Goal: Task Accomplishment & Management: Use online tool/utility

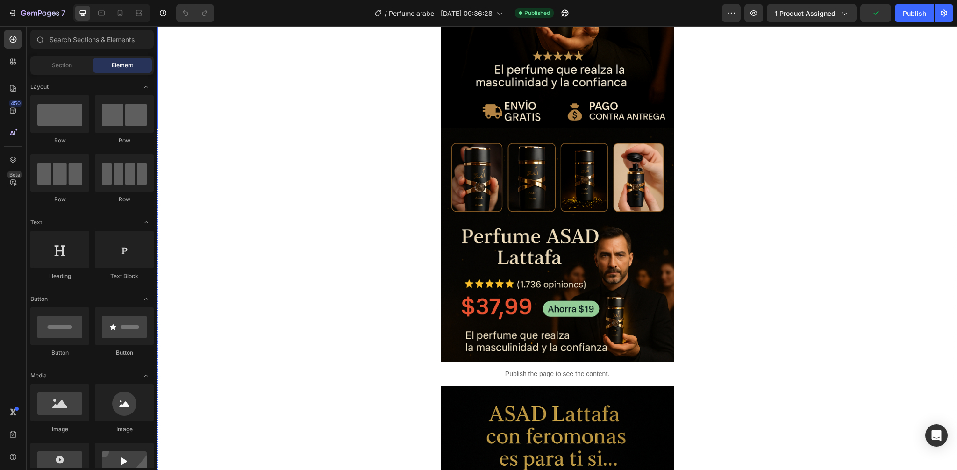
scroll to position [308, 0]
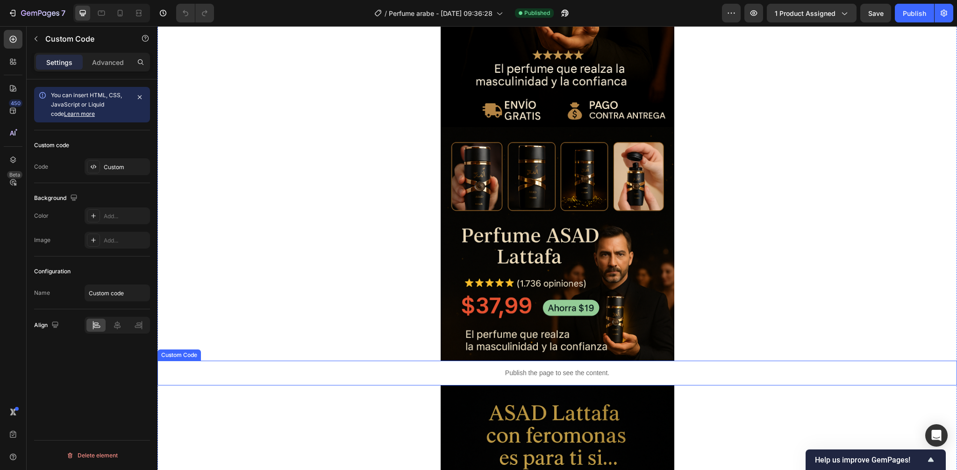
click at [427, 370] on p "Publish the page to see the content." at bounding box center [556, 373] width 799 height 10
click at [186, 348] on div "Custom Code" at bounding box center [189, 352] width 40 height 8
click at [184, 350] on div "Custom Code" at bounding box center [189, 352] width 40 height 8
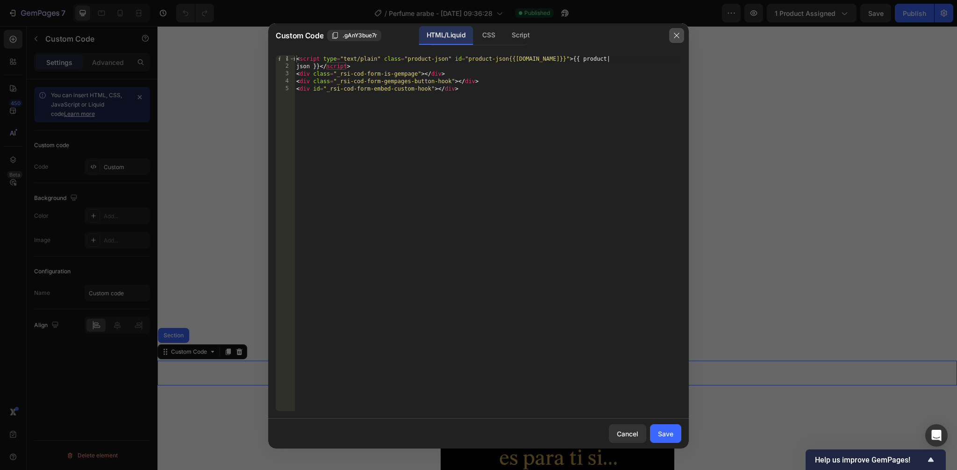
click at [680, 34] on icon "button" at bounding box center [676, 35] width 7 height 7
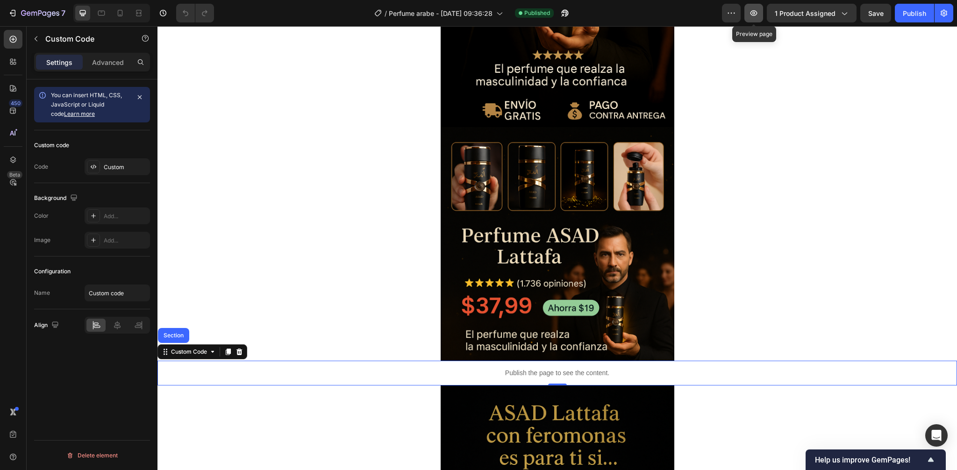
click at [751, 15] on icon "button" at bounding box center [753, 12] width 9 height 9
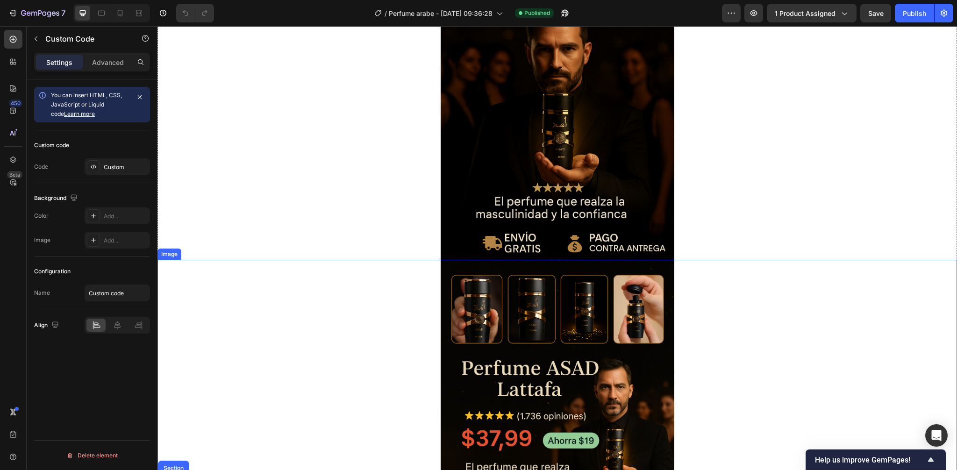
scroll to position [0, 0]
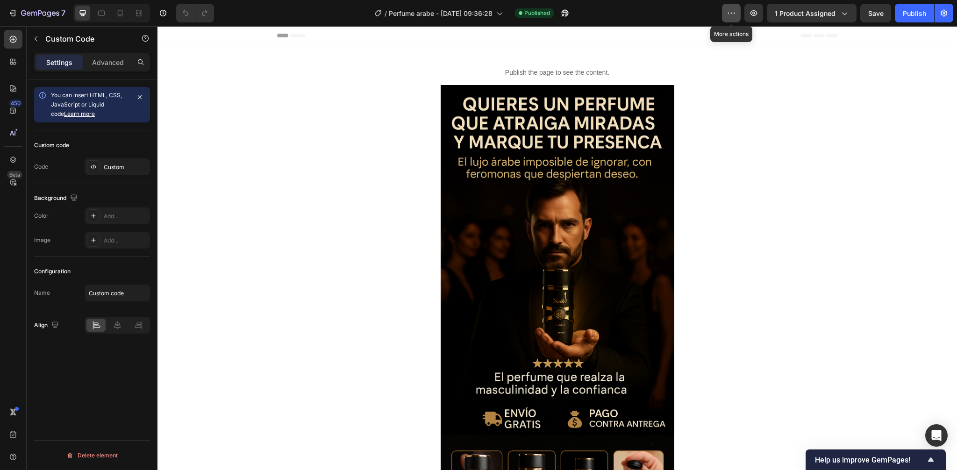
click at [734, 15] on icon "button" at bounding box center [731, 12] width 9 height 9
click at [927, 18] on button "Publish" at bounding box center [914, 13] width 39 height 19
click at [945, 14] on icon "button" at bounding box center [943, 12] width 9 height 9
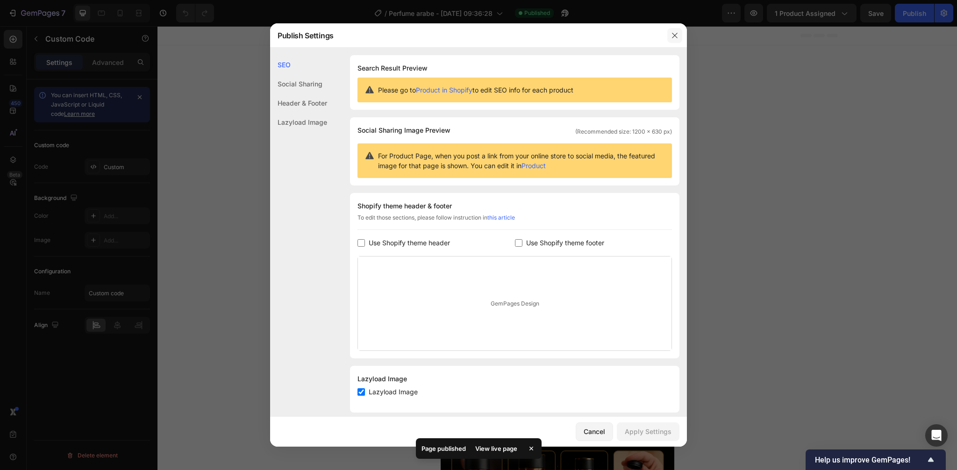
click at [674, 41] on button "button" at bounding box center [674, 35] width 15 height 15
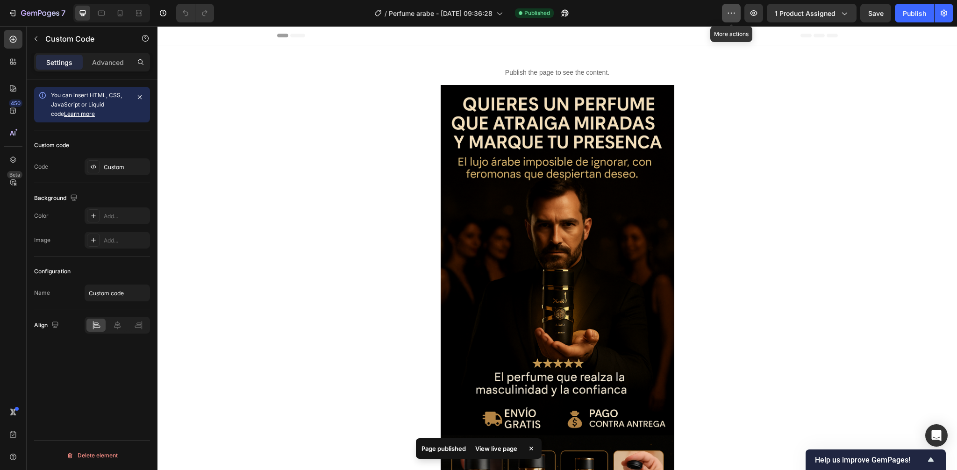
click at [735, 15] on icon "button" at bounding box center [731, 12] width 9 height 9
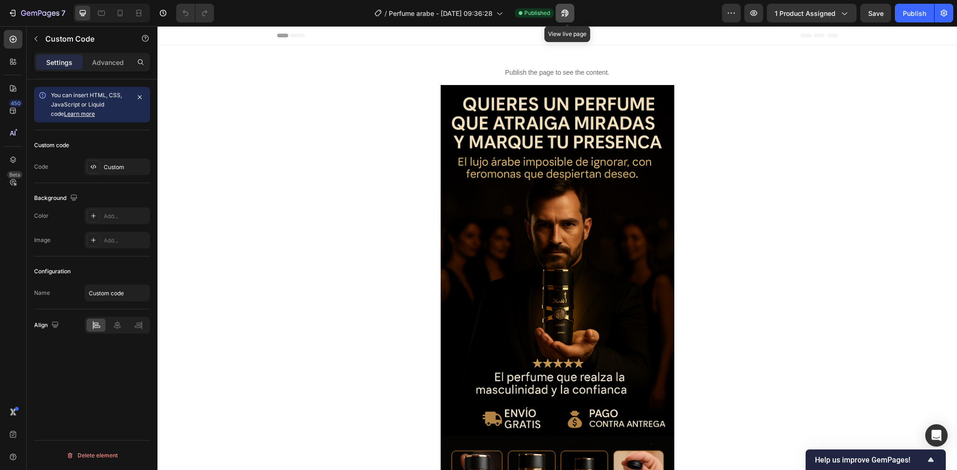
click at [572, 11] on button "button" at bounding box center [565, 13] width 19 height 19
click at [41, 38] on button "button" at bounding box center [36, 38] width 15 height 15
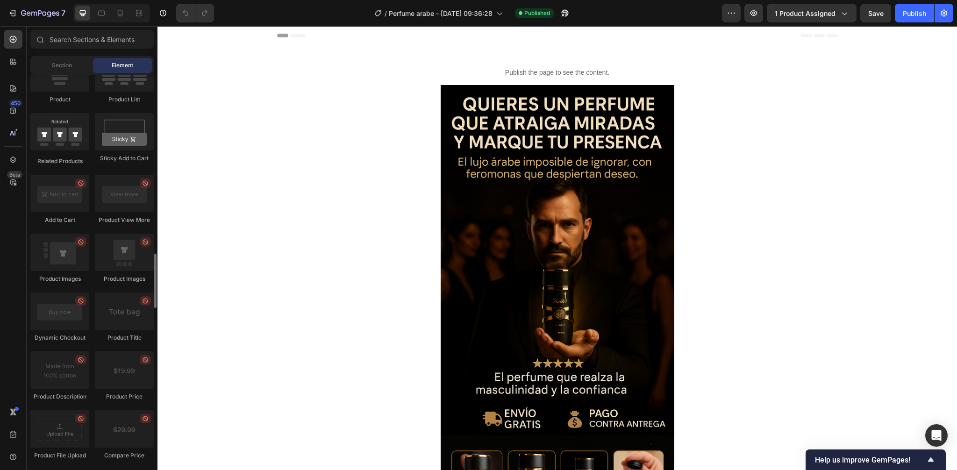
scroll to position [2438, 0]
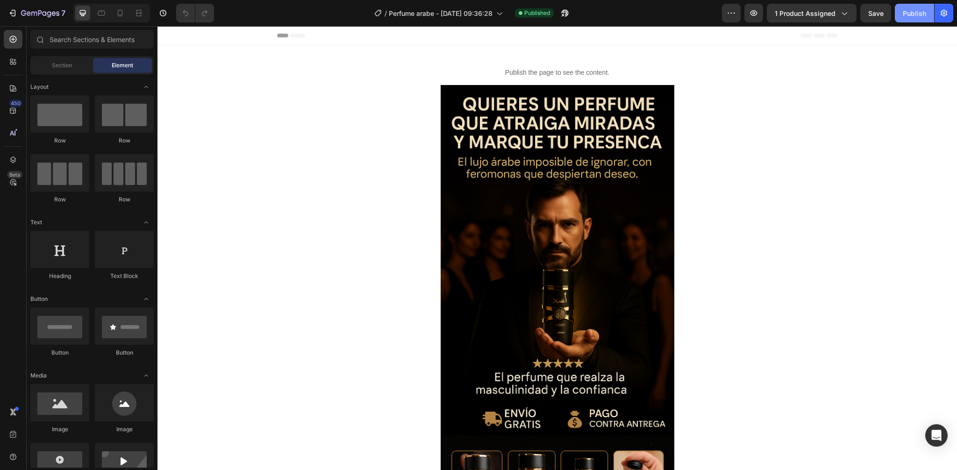
click at [901, 15] on button "Publish" at bounding box center [914, 13] width 39 height 19
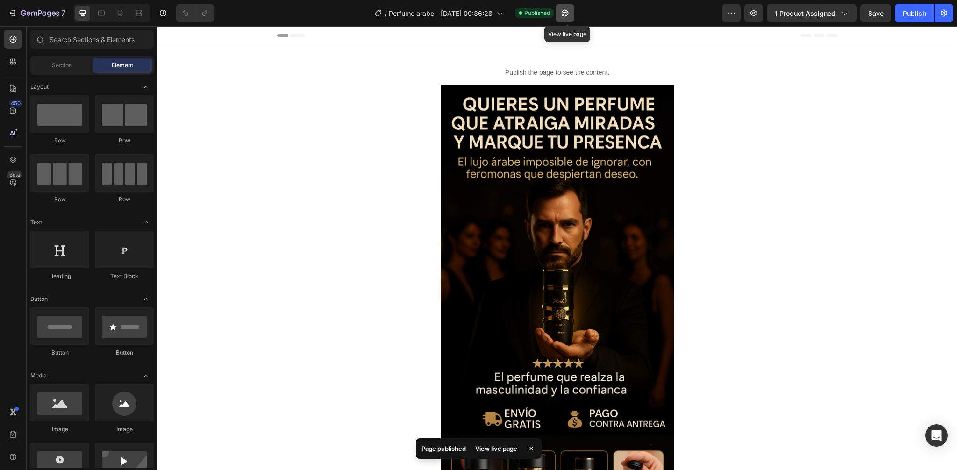
click at [563, 16] on icon "button" at bounding box center [564, 12] width 9 height 9
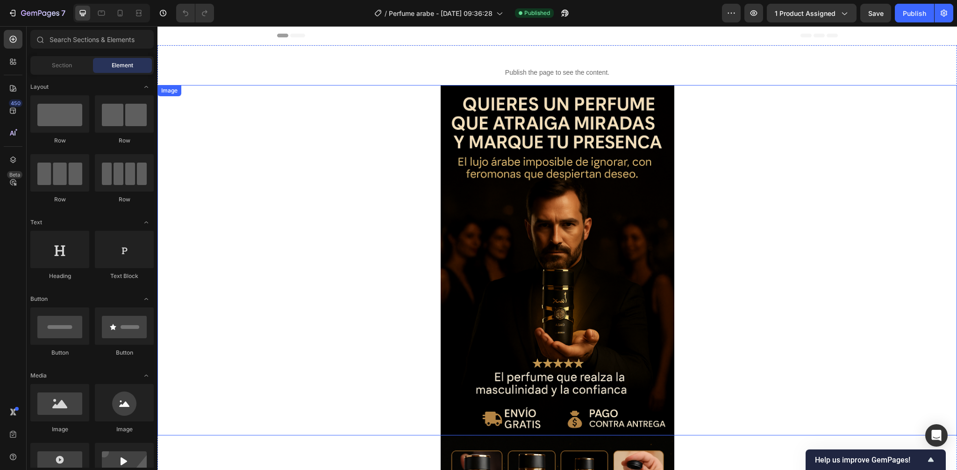
click at [497, 191] on img at bounding box center [558, 260] width 234 height 350
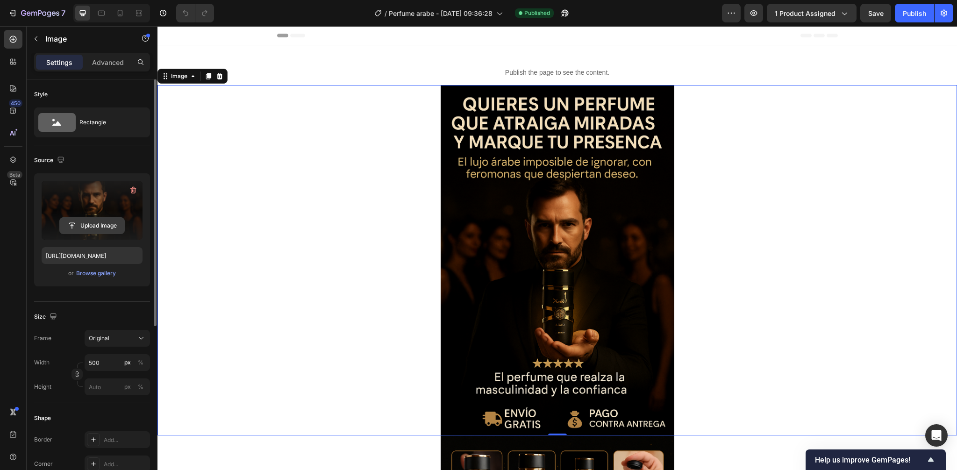
click at [95, 223] on input "file" at bounding box center [92, 226] width 64 height 16
type input "[URL][DOMAIN_NAME]"
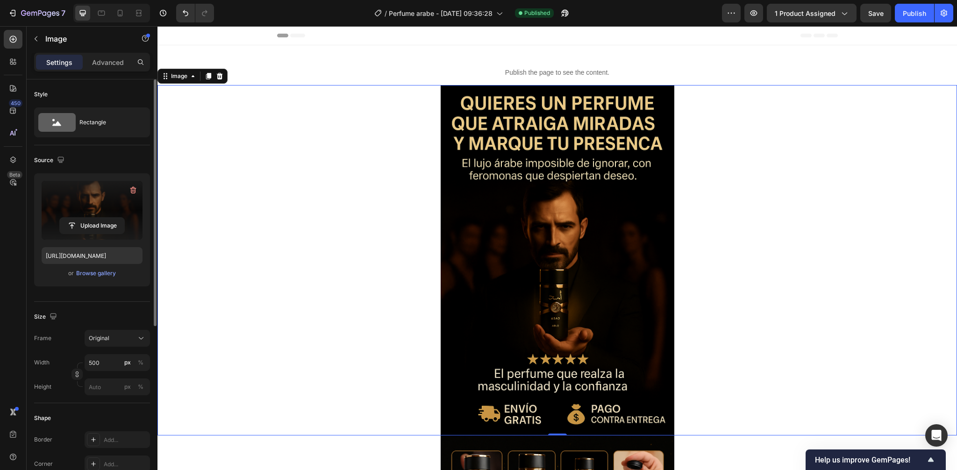
click at [320, 247] on div at bounding box center [556, 260] width 799 height 350
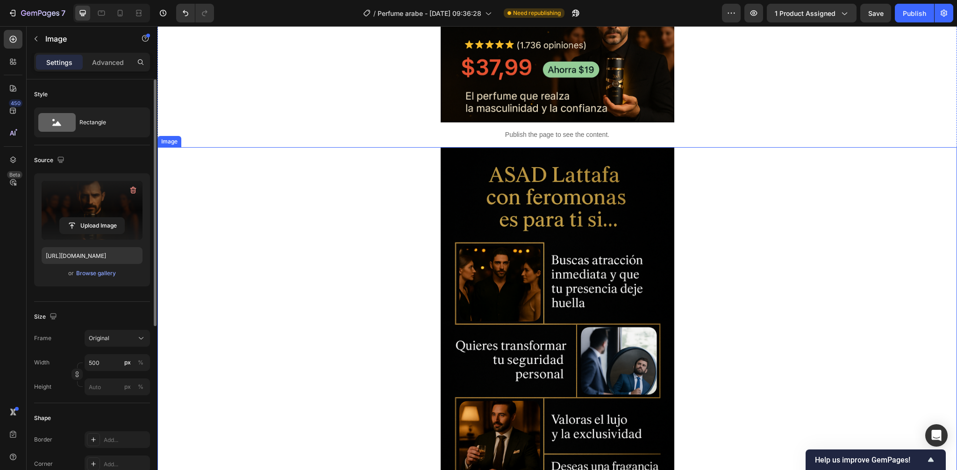
scroll to position [570, 0]
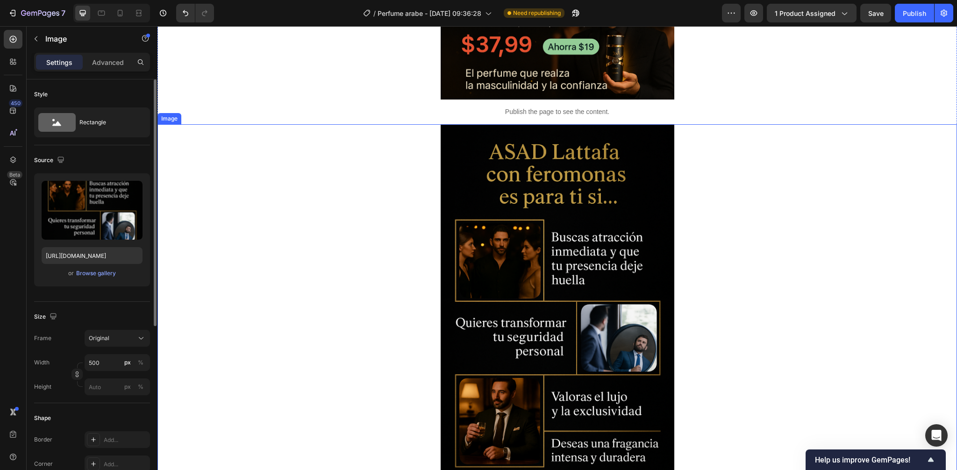
click at [734, 260] on div at bounding box center [556, 299] width 799 height 350
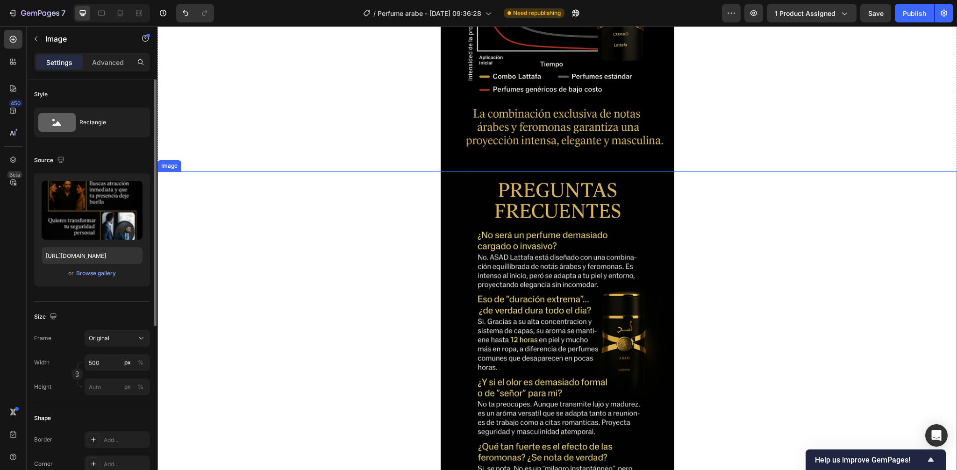
scroll to position [1598, 0]
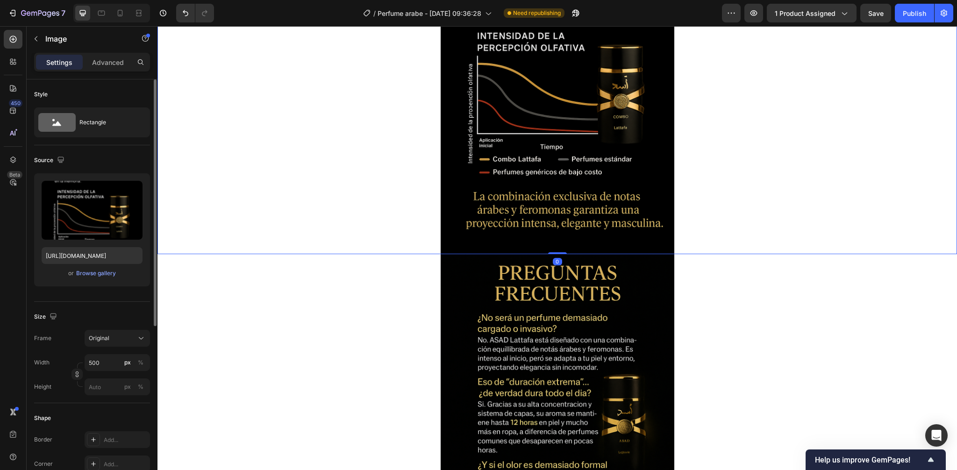
scroll to position [1195, 0]
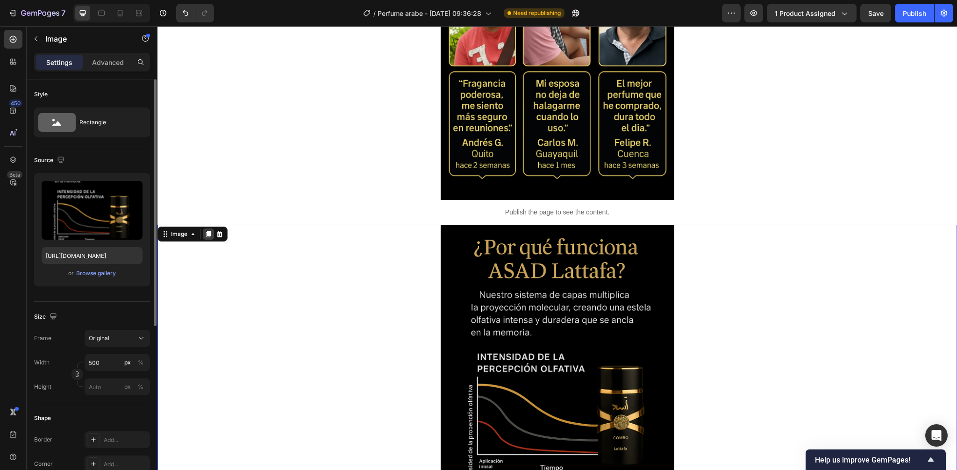
click at [207, 235] on icon at bounding box center [208, 234] width 5 height 7
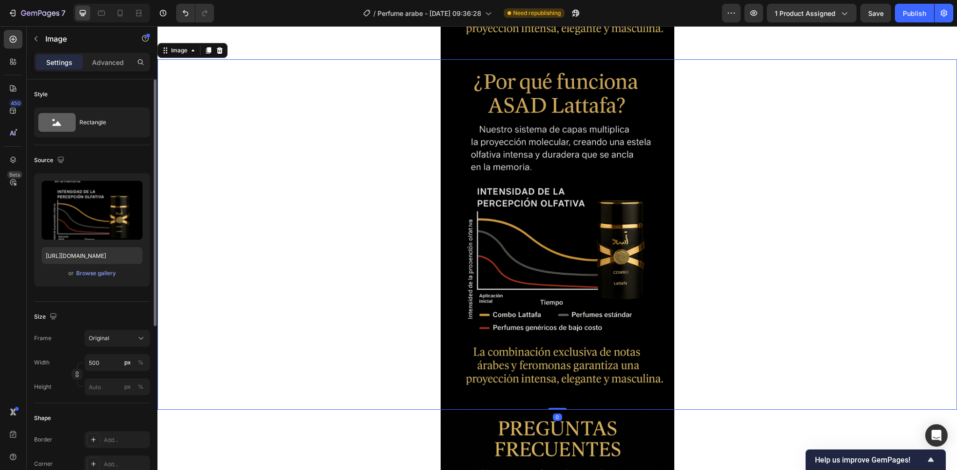
scroll to position [1711, 0]
click at [75, 221] on input "file" at bounding box center [92, 226] width 64 height 16
type input "[URL][DOMAIN_NAME]"
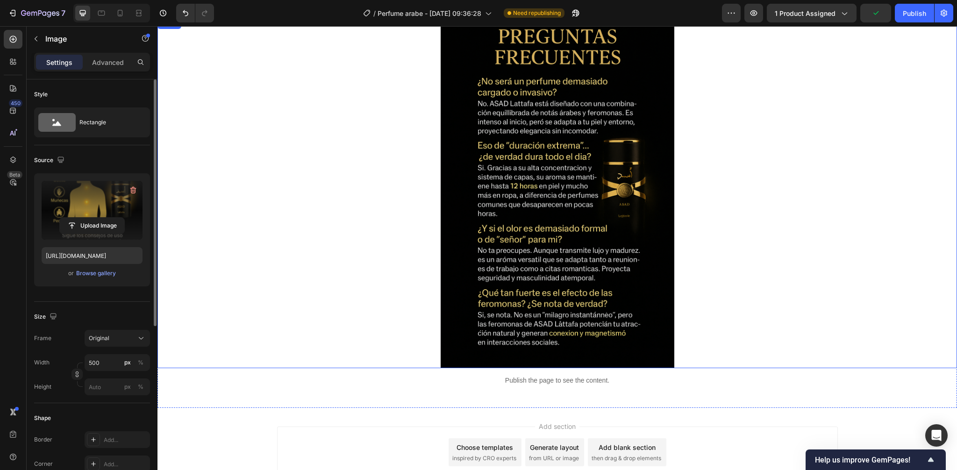
scroll to position [2073, 0]
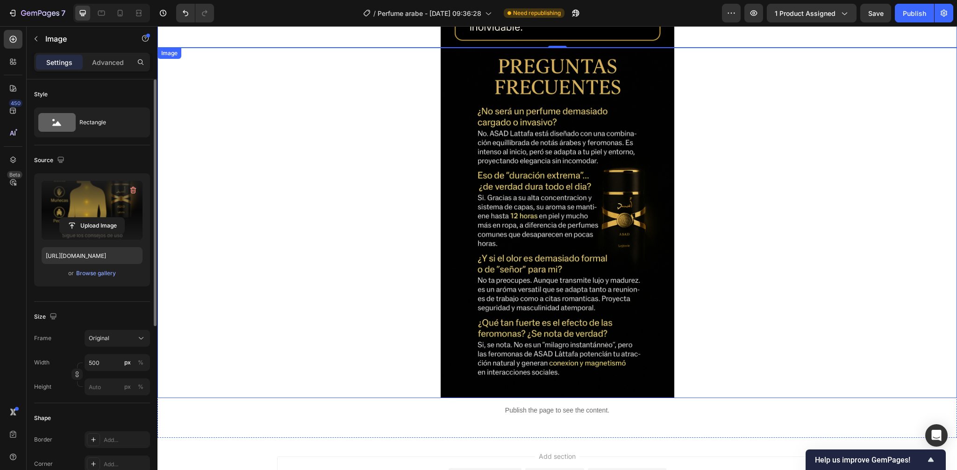
click at [306, 311] on div at bounding box center [556, 223] width 799 height 350
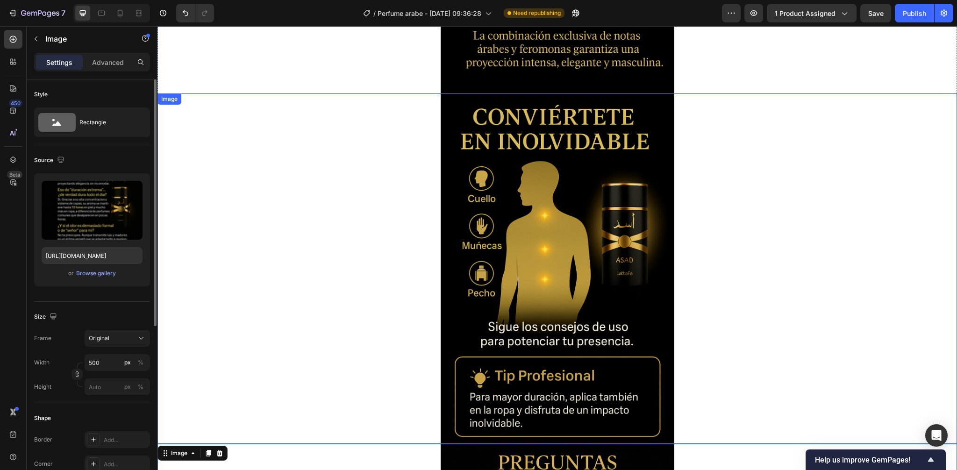
scroll to position [1672, 0]
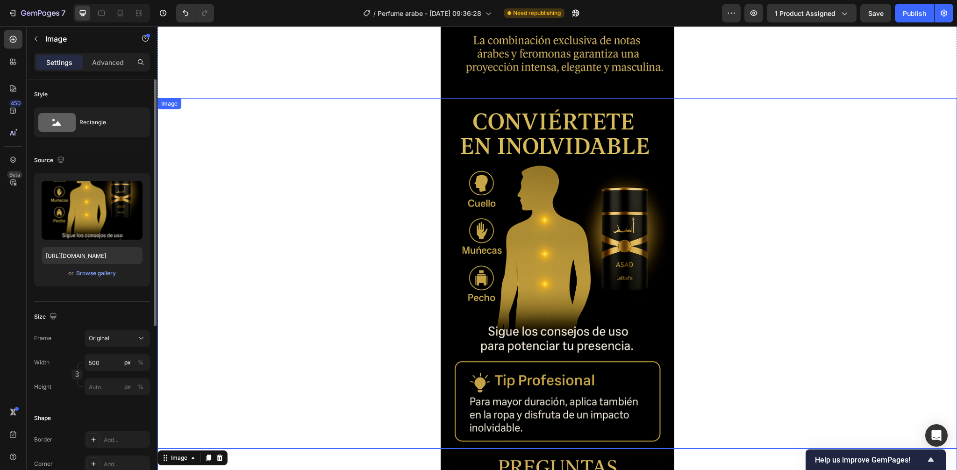
click at [527, 170] on img at bounding box center [558, 273] width 234 height 350
click at [208, 89] on icon at bounding box center [208, 89] width 5 height 7
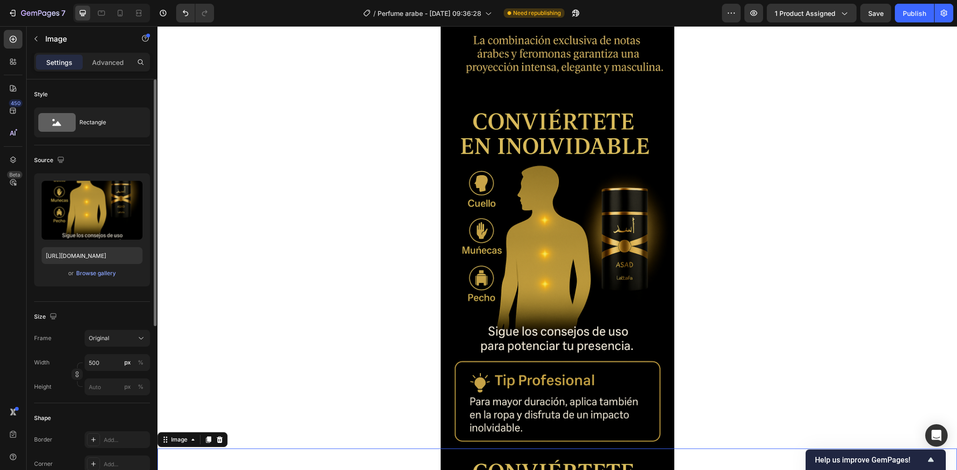
scroll to position [2062, 0]
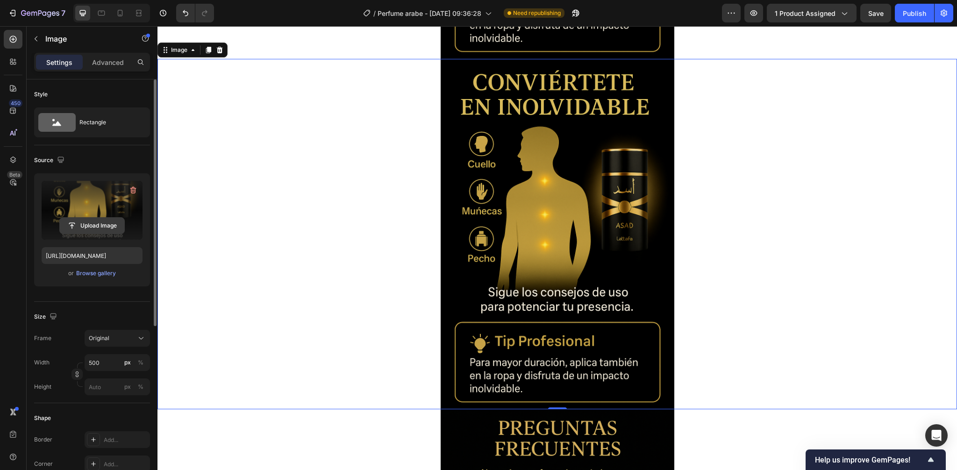
click at [91, 225] on input "file" at bounding box center [92, 226] width 64 height 16
type input "[URL][DOMAIN_NAME]"
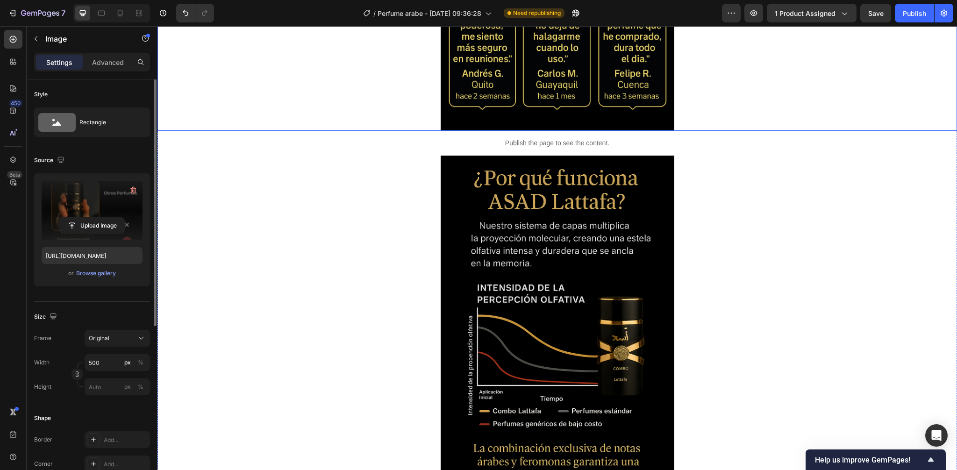
scroll to position [1254, 0]
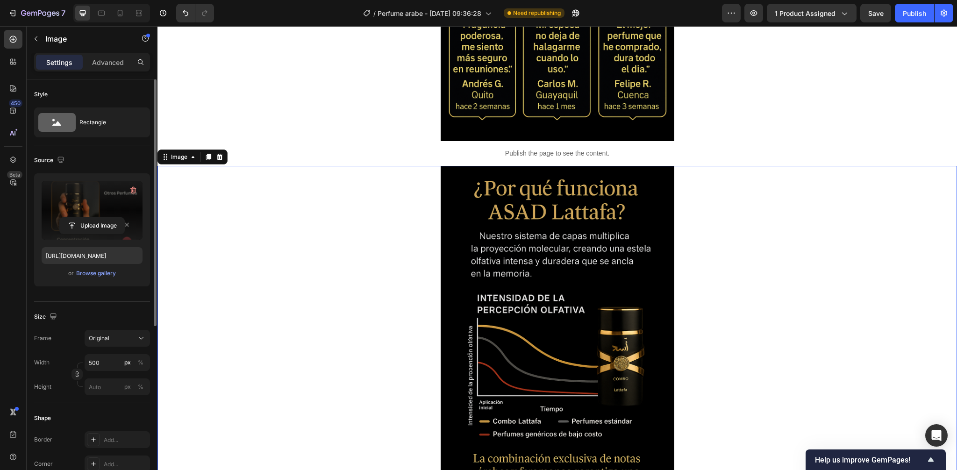
click at [485, 255] on img at bounding box center [558, 341] width 234 height 350
click at [209, 157] on icon at bounding box center [208, 157] width 5 height 7
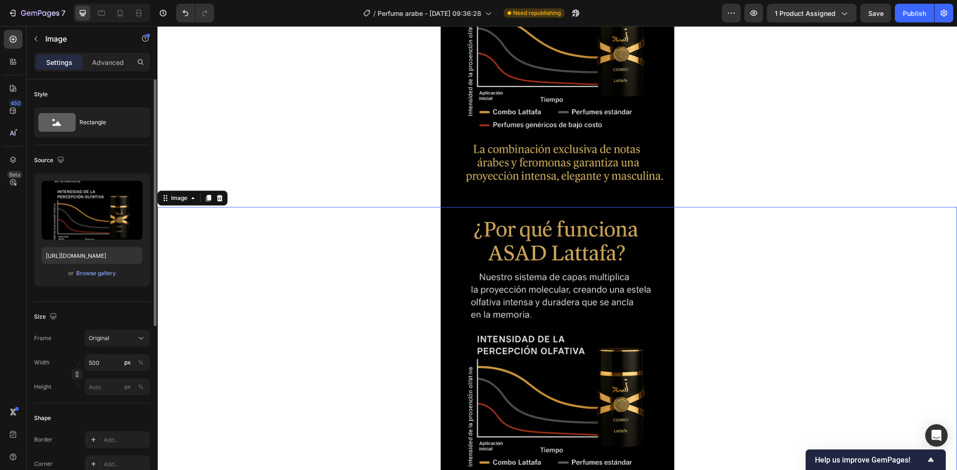
scroll to position [1392, 0]
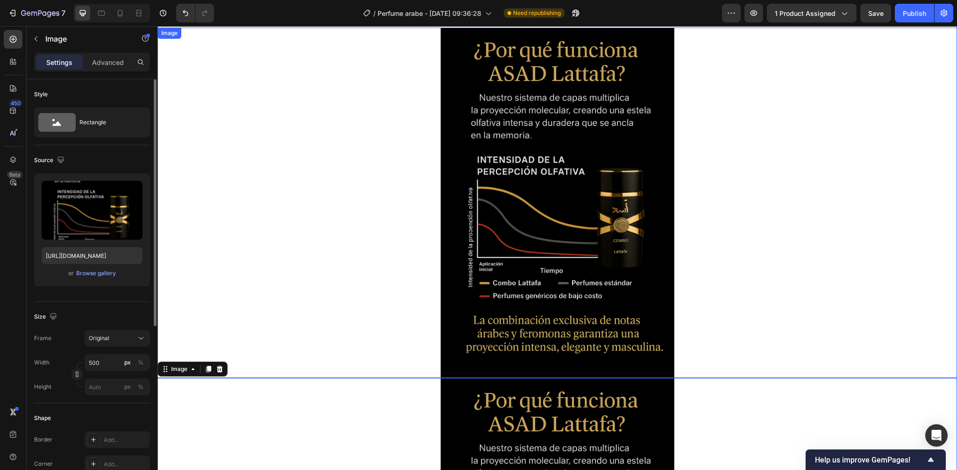
click at [502, 208] on img at bounding box center [558, 203] width 234 height 350
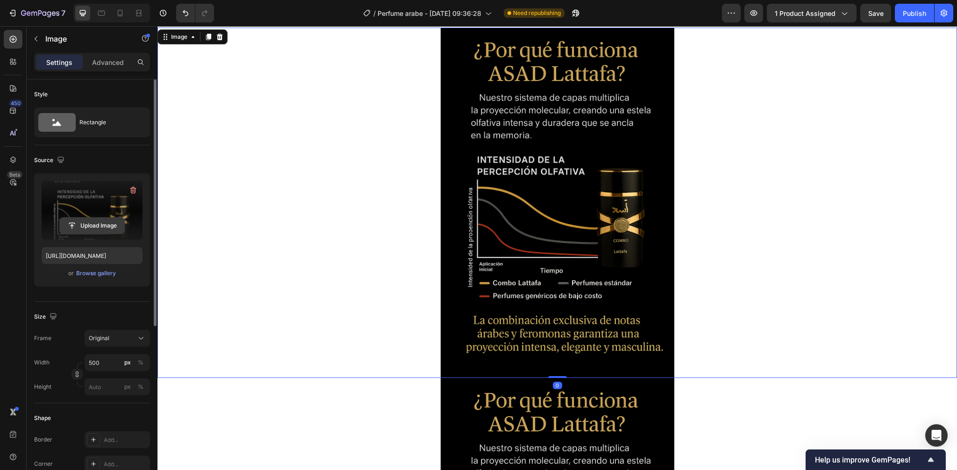
click at [104, 229] on input "file" at bounding box center [92, 226] width 64 height 16
type input "[URL][DOMAIN_NAME]"
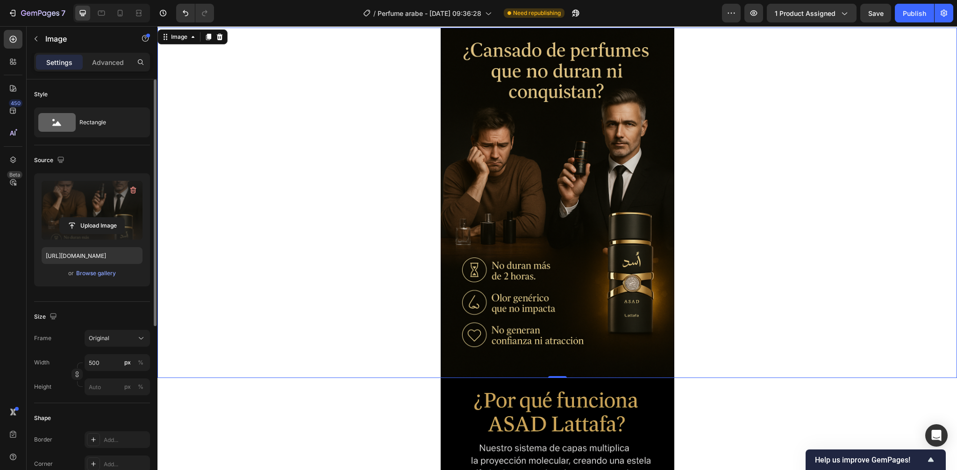
click at [778, 157] on div at bounding box center [556, 203] width 799 height 350
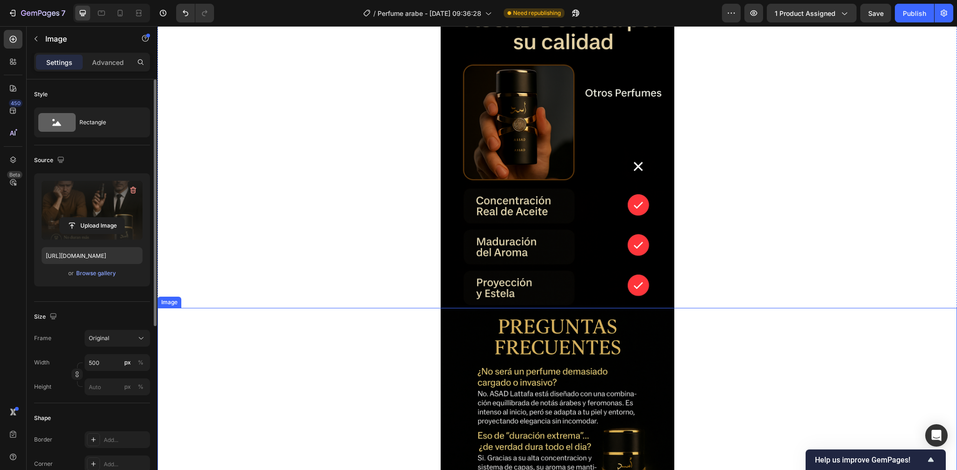
scroll to position [2541, 0]
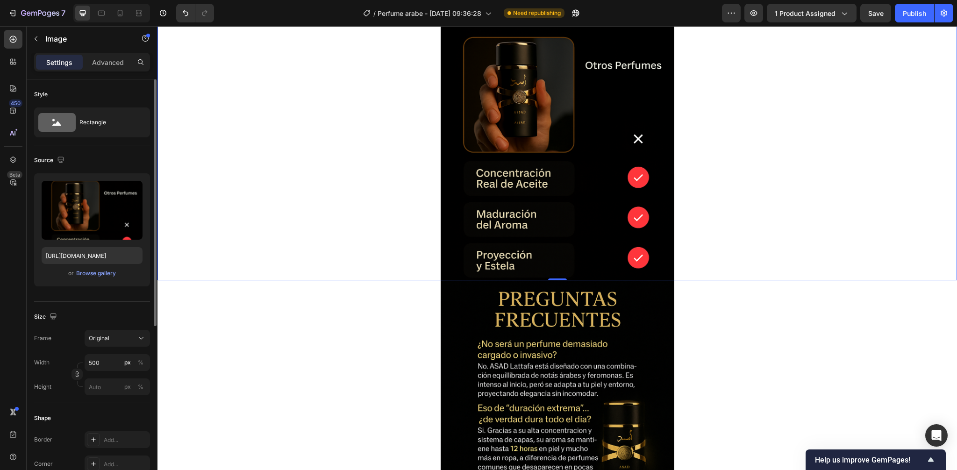
click at [594, 166] on img at bounding box center [558, 105] width 234 height 350
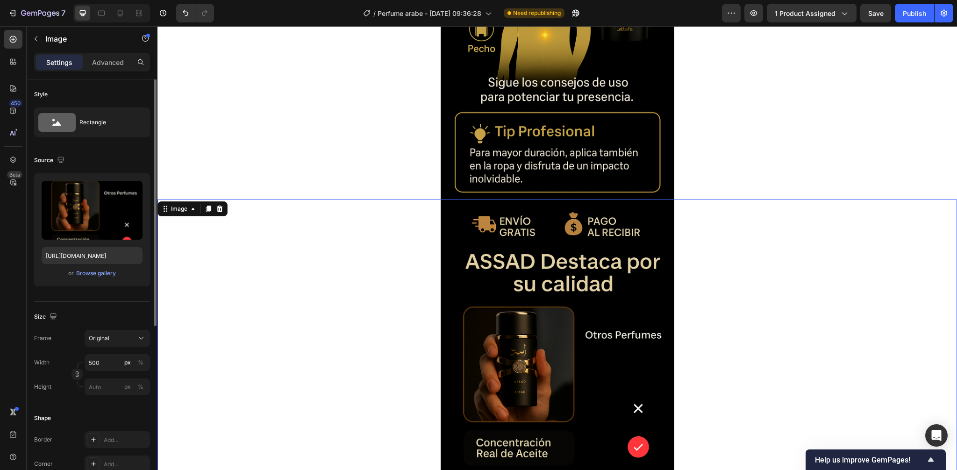
scroll to position [2219, 0]
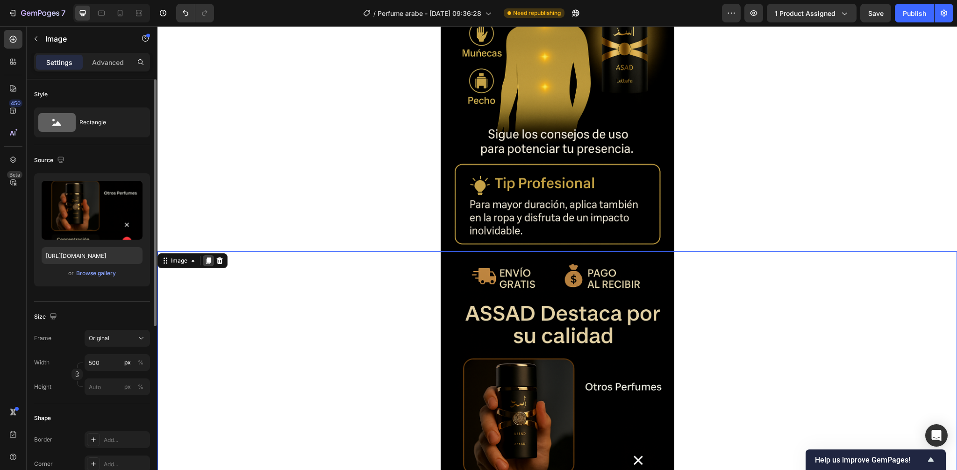
click at [210, 263] on icon at bounding box center [208, 260] width 5 height 7
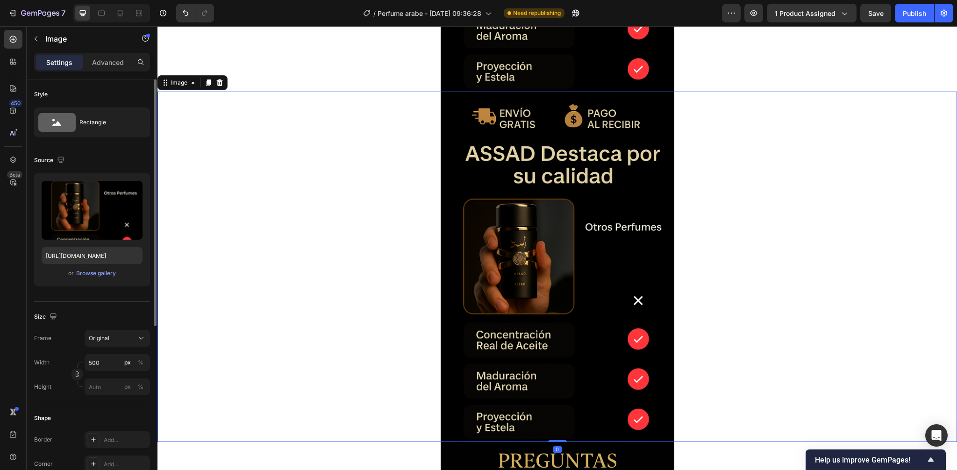
scroll to position [2762, 0]
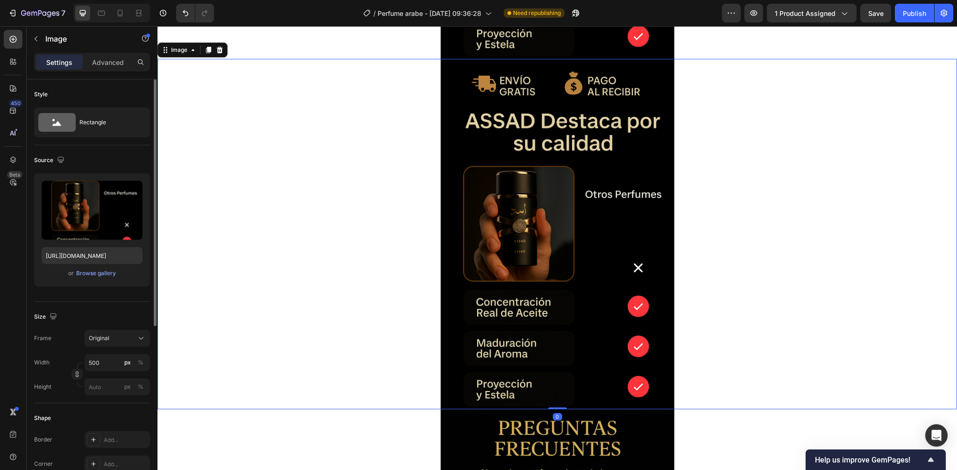
click at [490, 296] on img at bounding box center [558, 234] width 234 height 350
click at [82, 221] on input "file" at bounding box center [92, 226] width 64 height 16
type input "[URL][DOMAIN_NAME]"
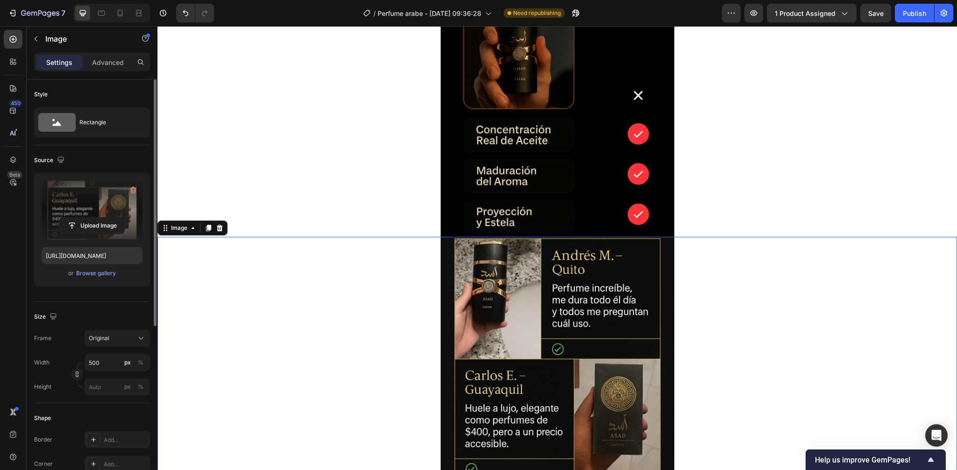
scroll to position [2583, 0]
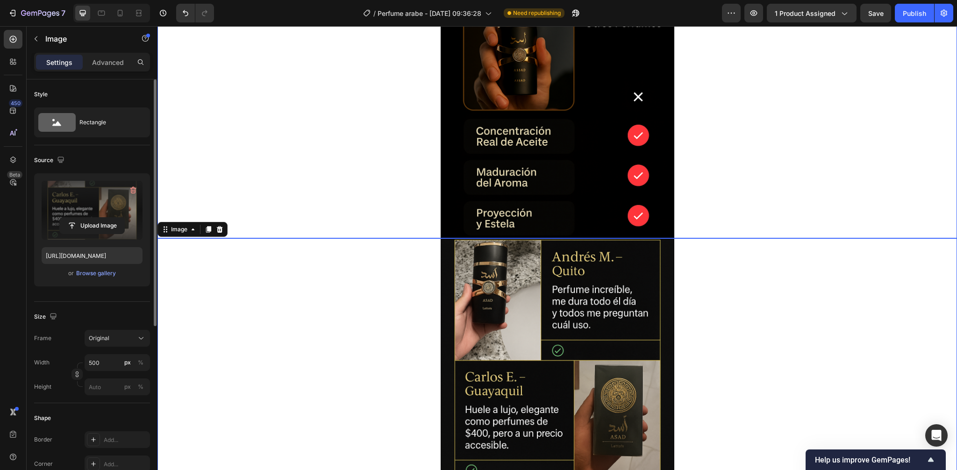
click at [516, 165] on img at bounding box center [558, 63] width 234 height 350
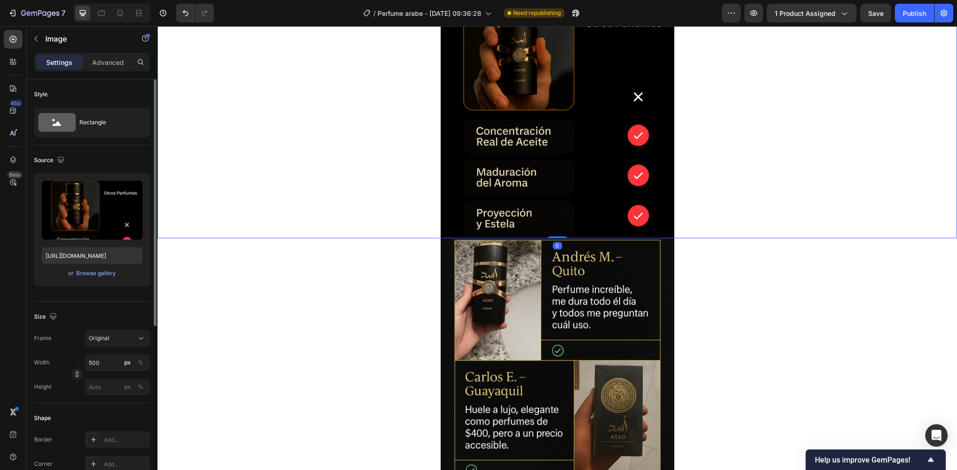
click at [516, 165] on img at bounding box center [558, 63] width 234 height 350
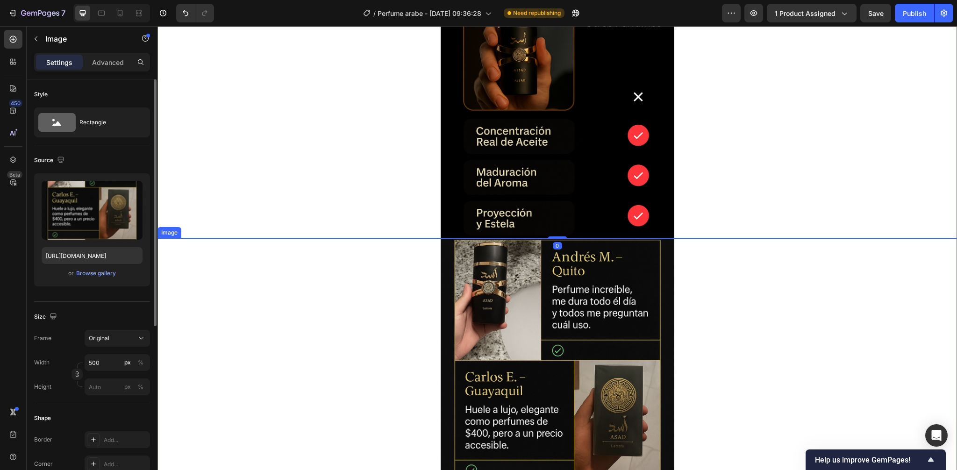
click at [515, 315] on img at bounding box center [558, 413] width 234 height 350
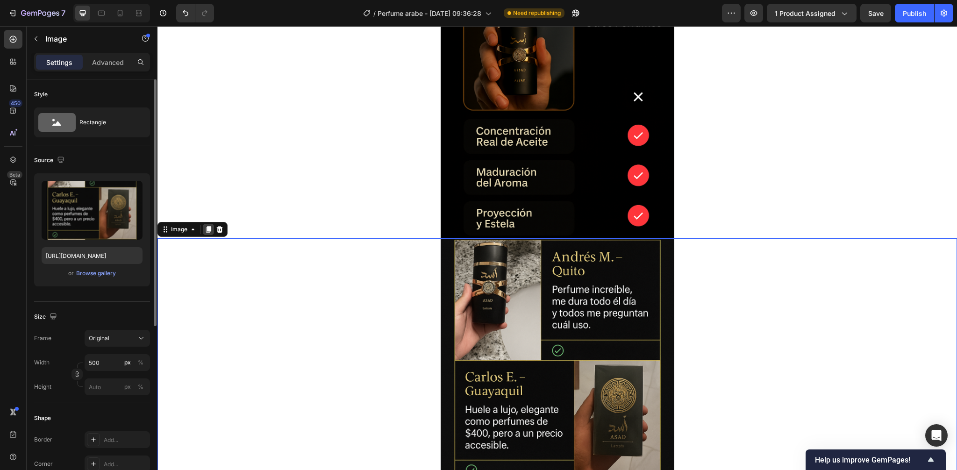
click at [208, 228] on icon at bounding box center [208, 229] width 5 height 7
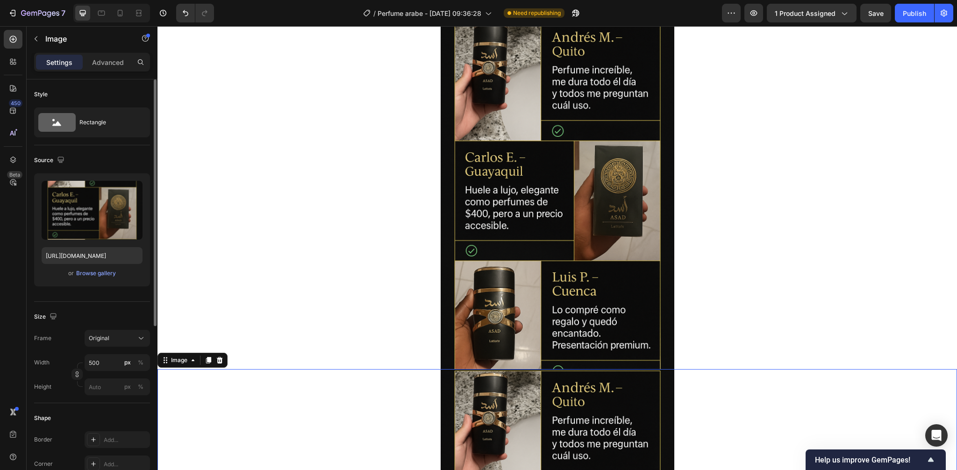
scroll to position [2793, 0]
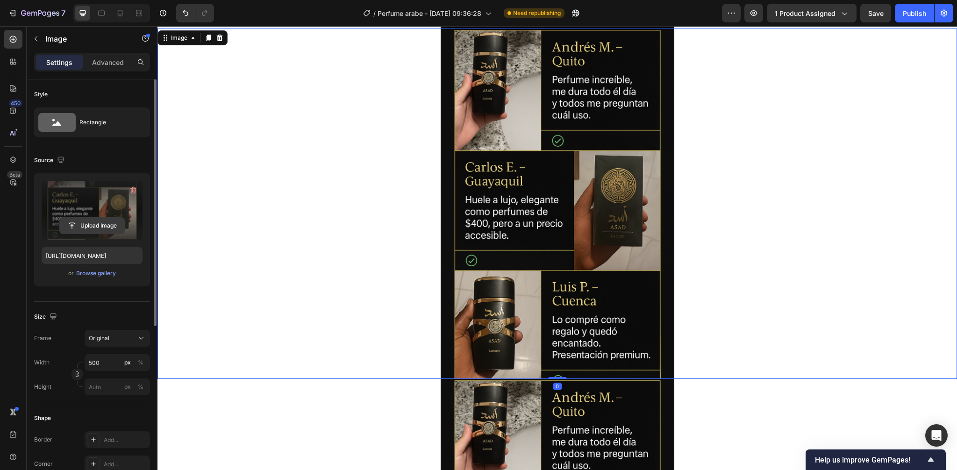
click at [101, 227] on input "file" at bounding box center [92, 226] width 64 height 16
type input "[URL][DOMAIN_NAME]"
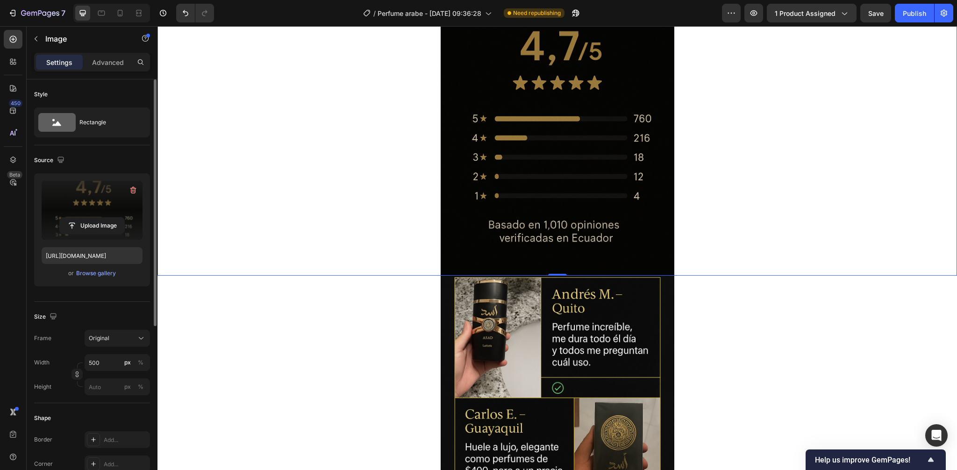
scroll to position [2880, 0]
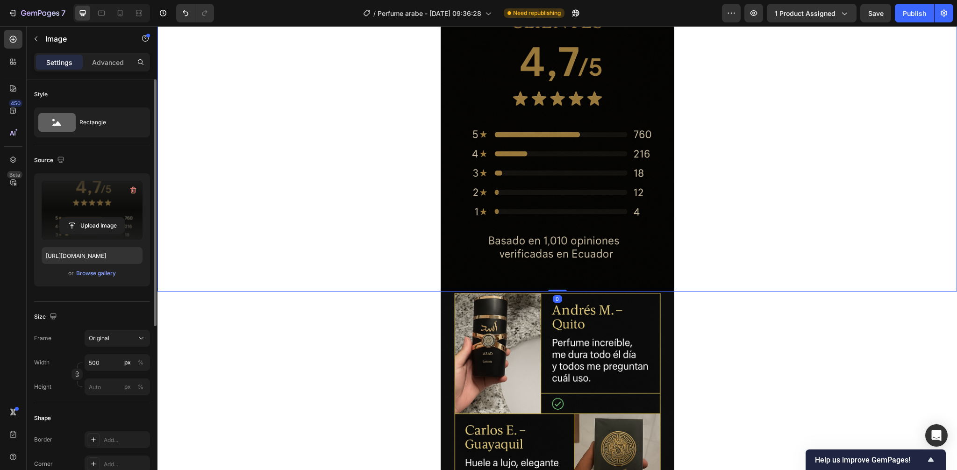
drag, startPoint x: 551, startPoint y: 291, endPoint x: 555, endPoint y: 269, distance: 22.7
click at [555, 269] on div "Image 0" at bounding box center [556, 116] width 799 height 350
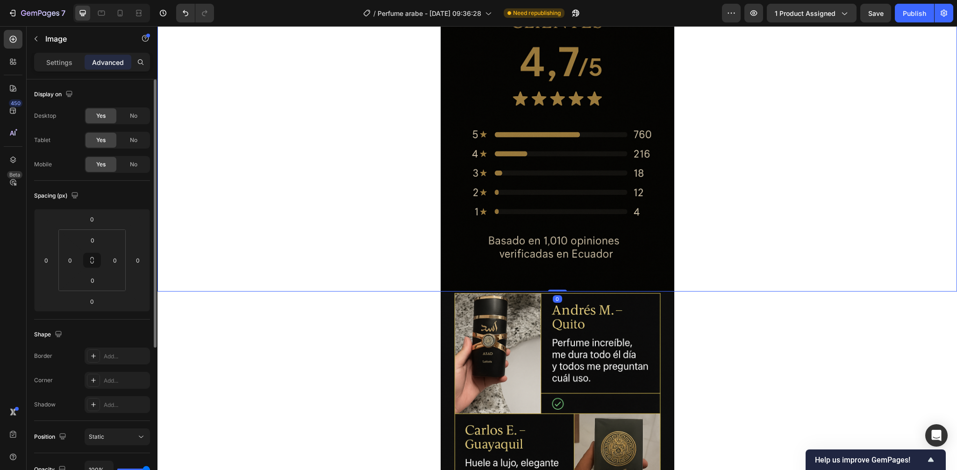
click at [562, 274] on img at bounding box center [558, 116] width 234 height 350
click at [727, 248] on div at bounding box center [556, 116] width 799 height 350
click at [856, 156] on div at bounding box center [556, 116] width 799 height 350
click at [913, 16] on div "Publish" at bounding box center [914, 13] width 23 height 10
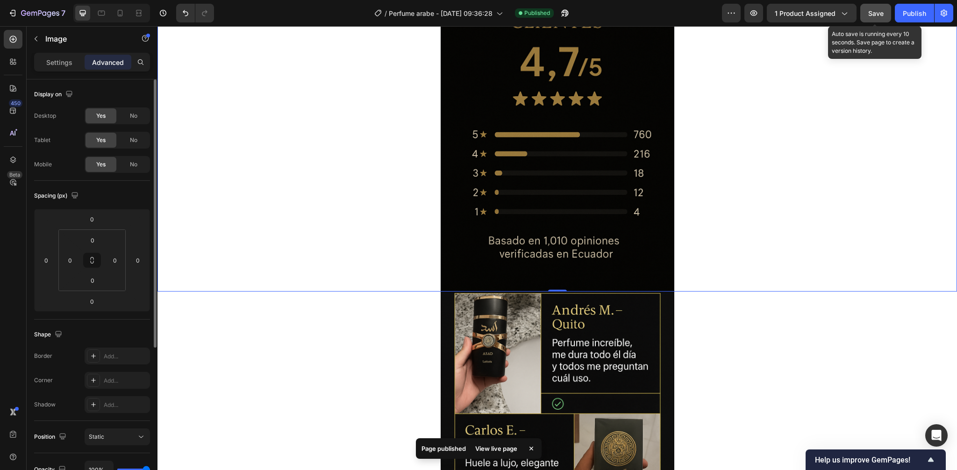
click at [866, 17] on button "Save" at bounding box center [875, 13] width 31 height 19
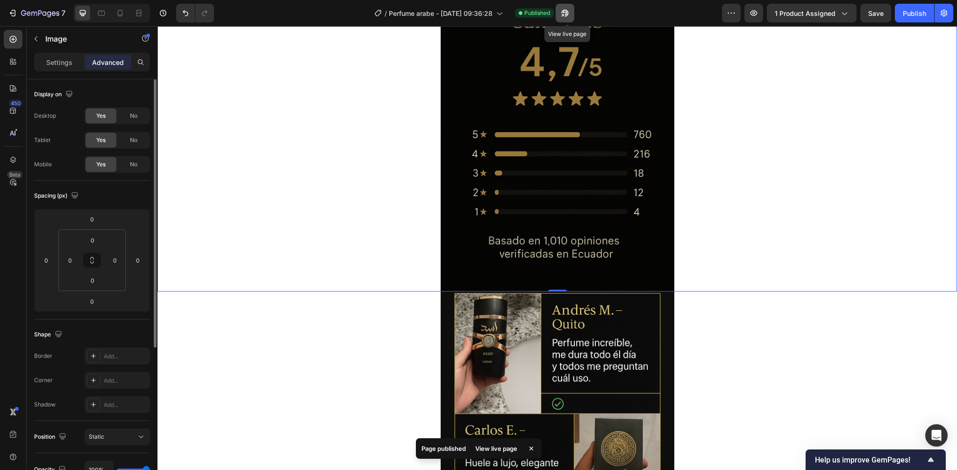
click at [562, 14] on button "button" at bounding box center [565, 13] width 19 height 19
